Goal: Find contact information: Find contact information

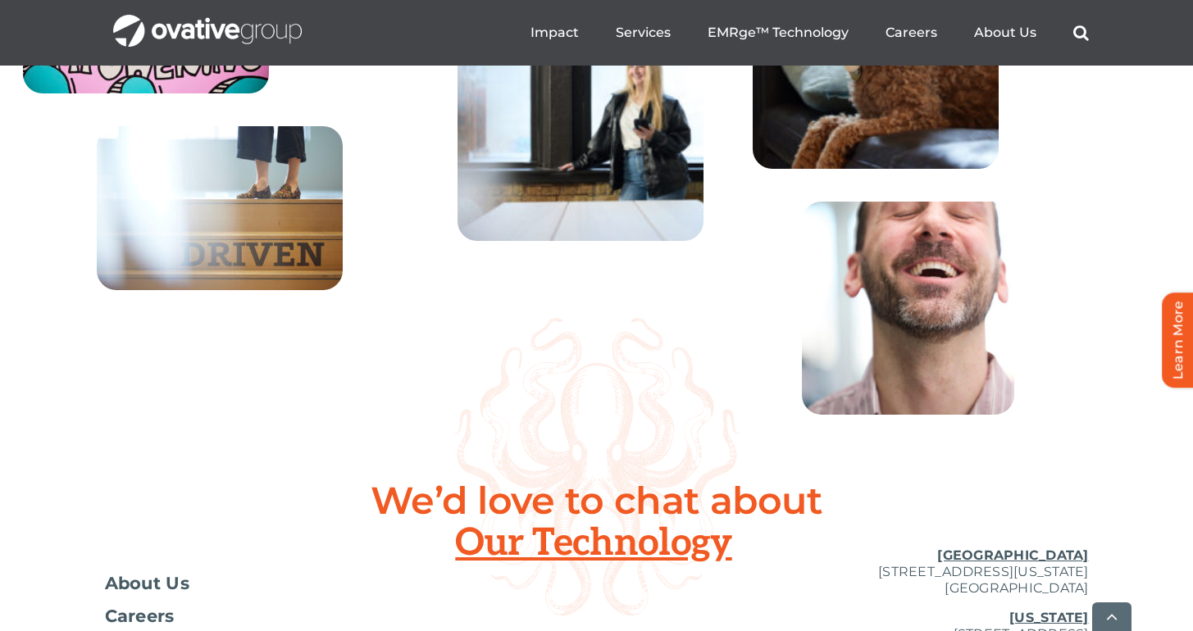
scroll to position [6072, 0]
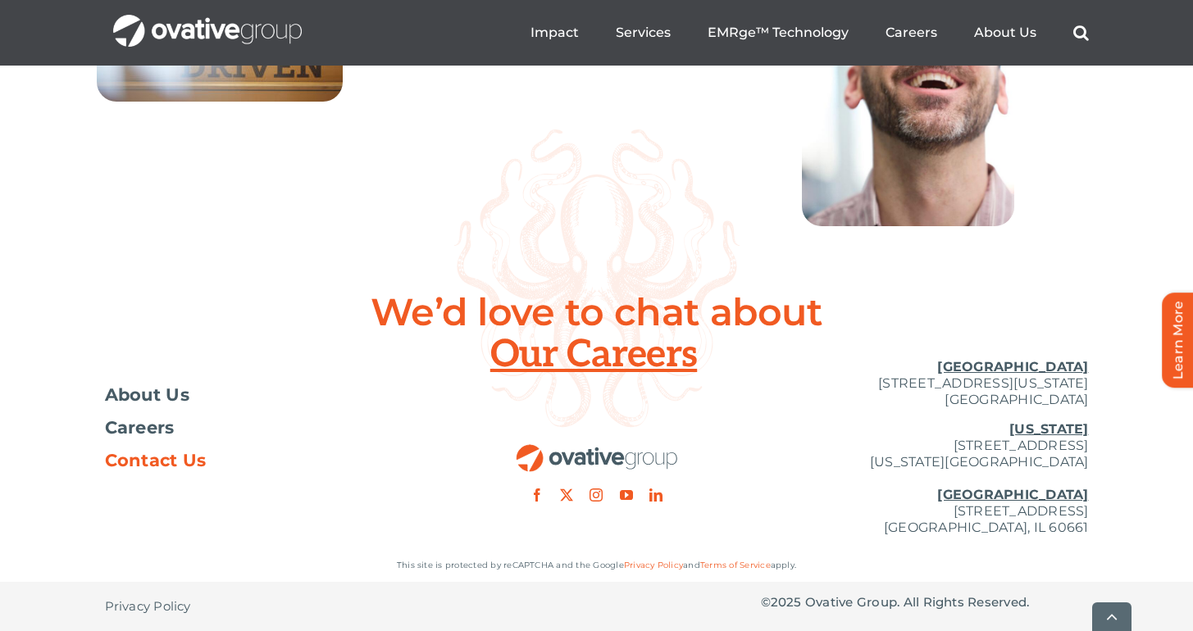
click at [146, 468] on span "Contact Us" at bounding box center [156, 461] width 102 height 16
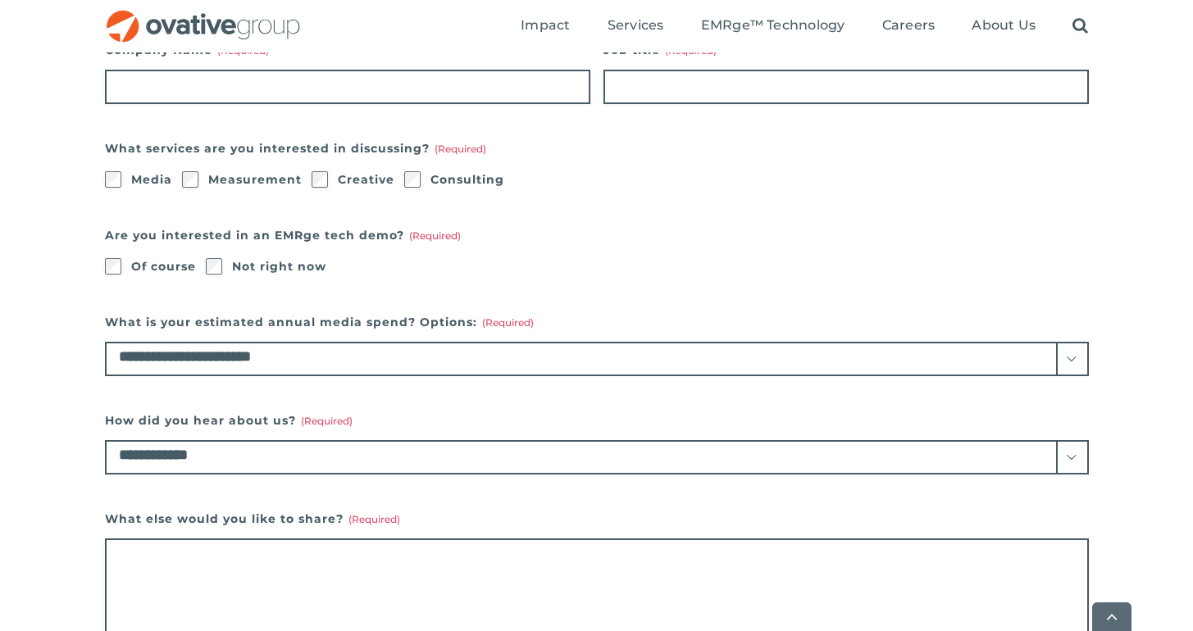
scroll to position [1025, 0]
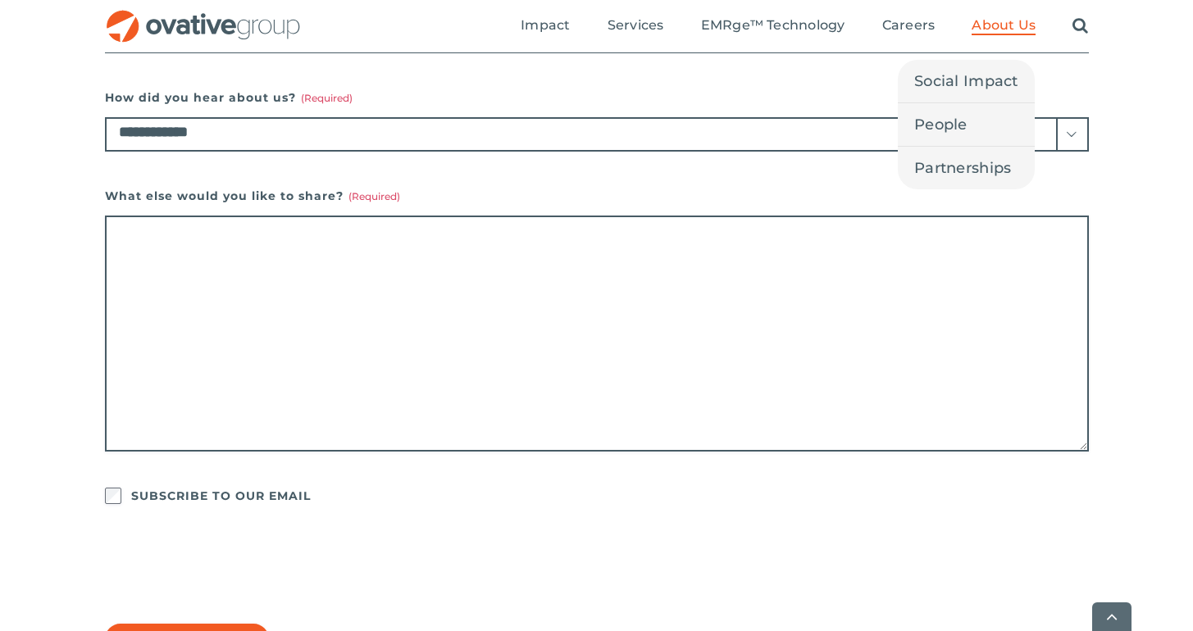
click at [994, 22] on span "About Us" at bounding box center [1003, 25] width 64 height 16
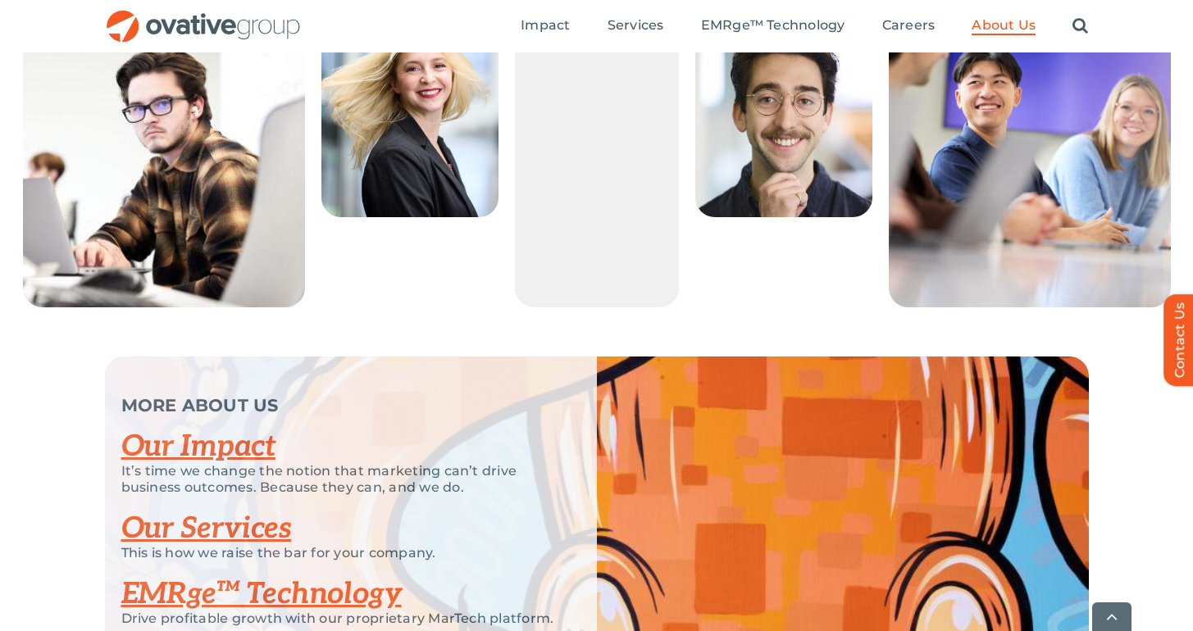
scroll to position [3586, 0]
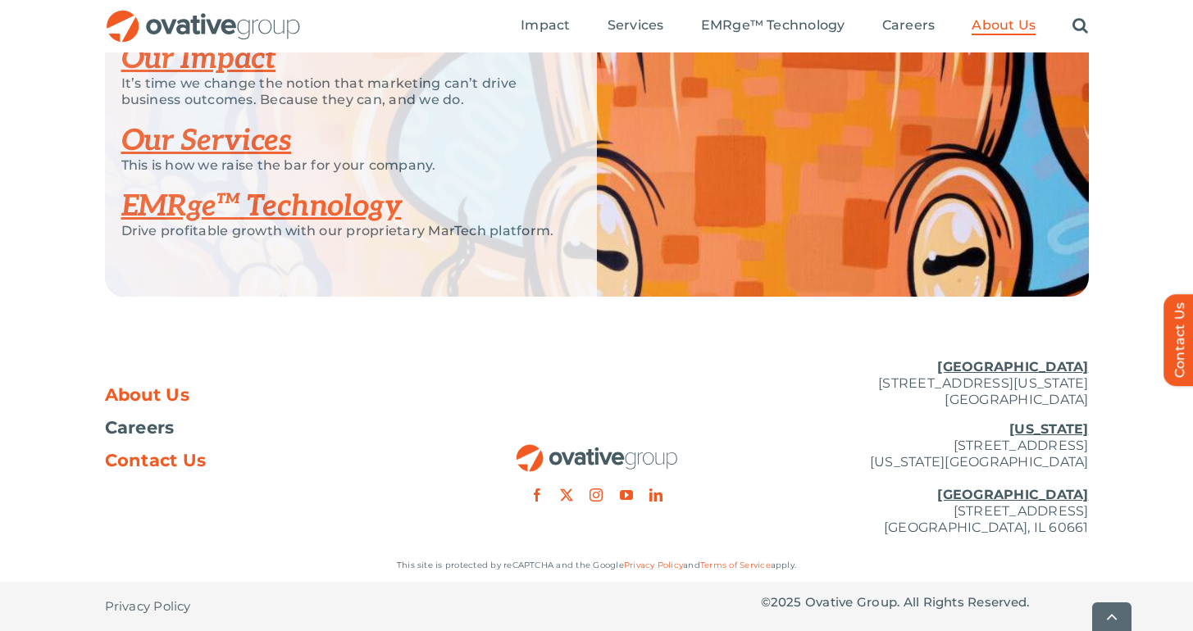
click at [150, 458] on span "Contact Us" at bounding box center [156, 461] width 102 height 16
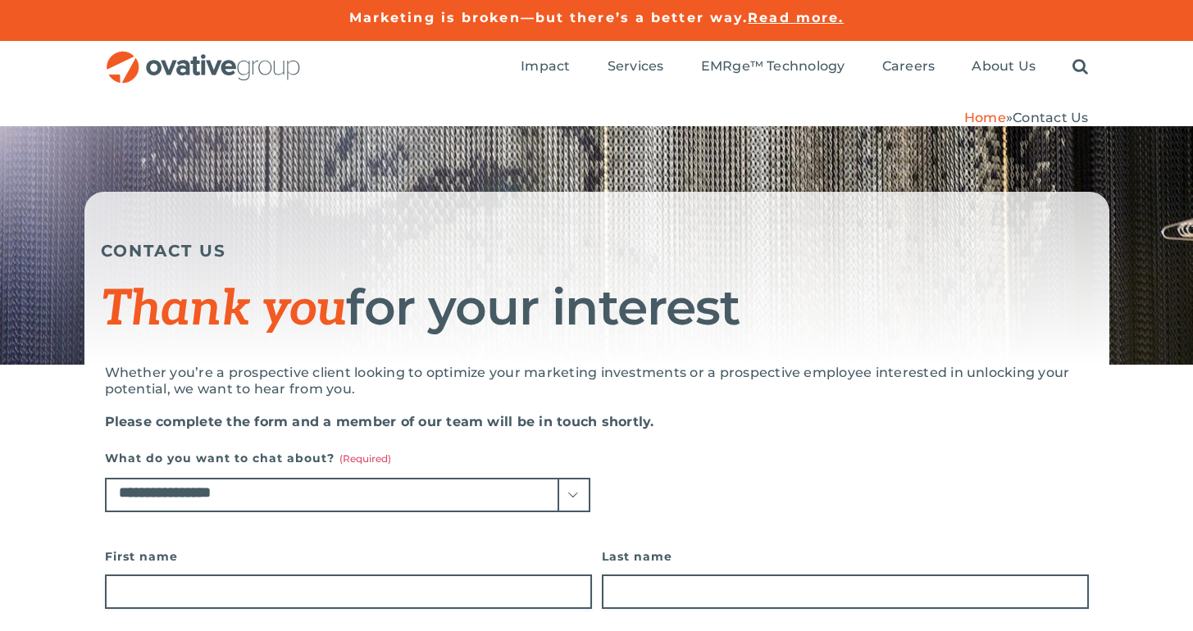
click at [1059, 121] on span "Contact Us" at bounding box center [1049, 118] width 75 height 16
click at [1049, 118] on span "Contact Us" at bounding box center [1049, 118] width 75 height 16
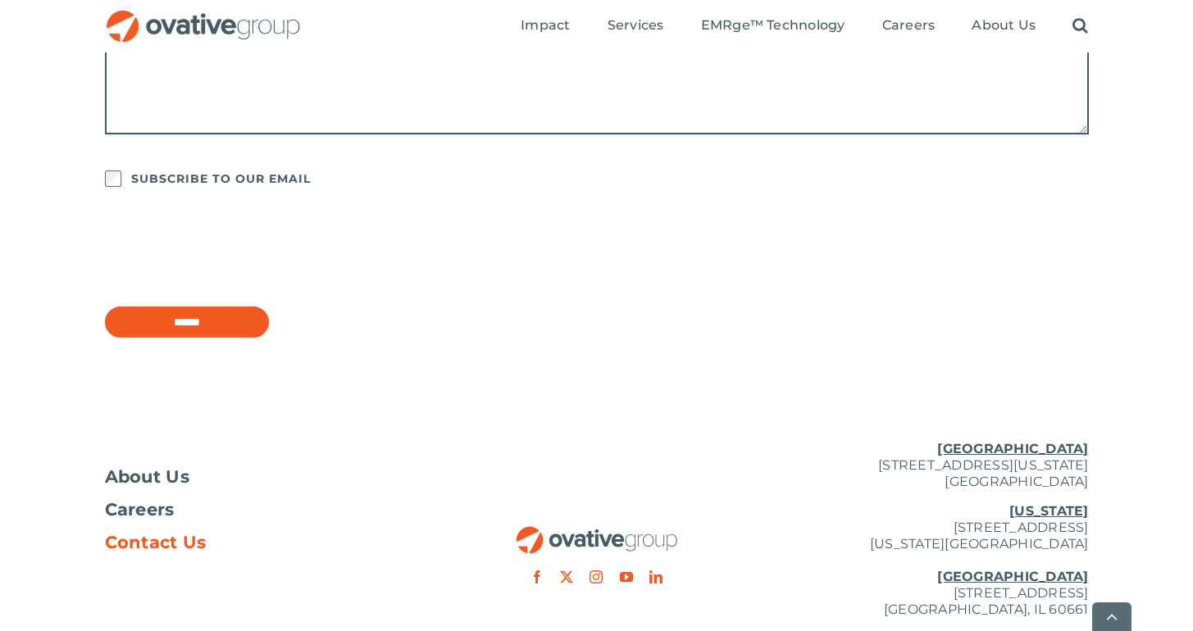
scroll to position [1424, 0]
